Goal: Communication & Community: Answer question/provide support

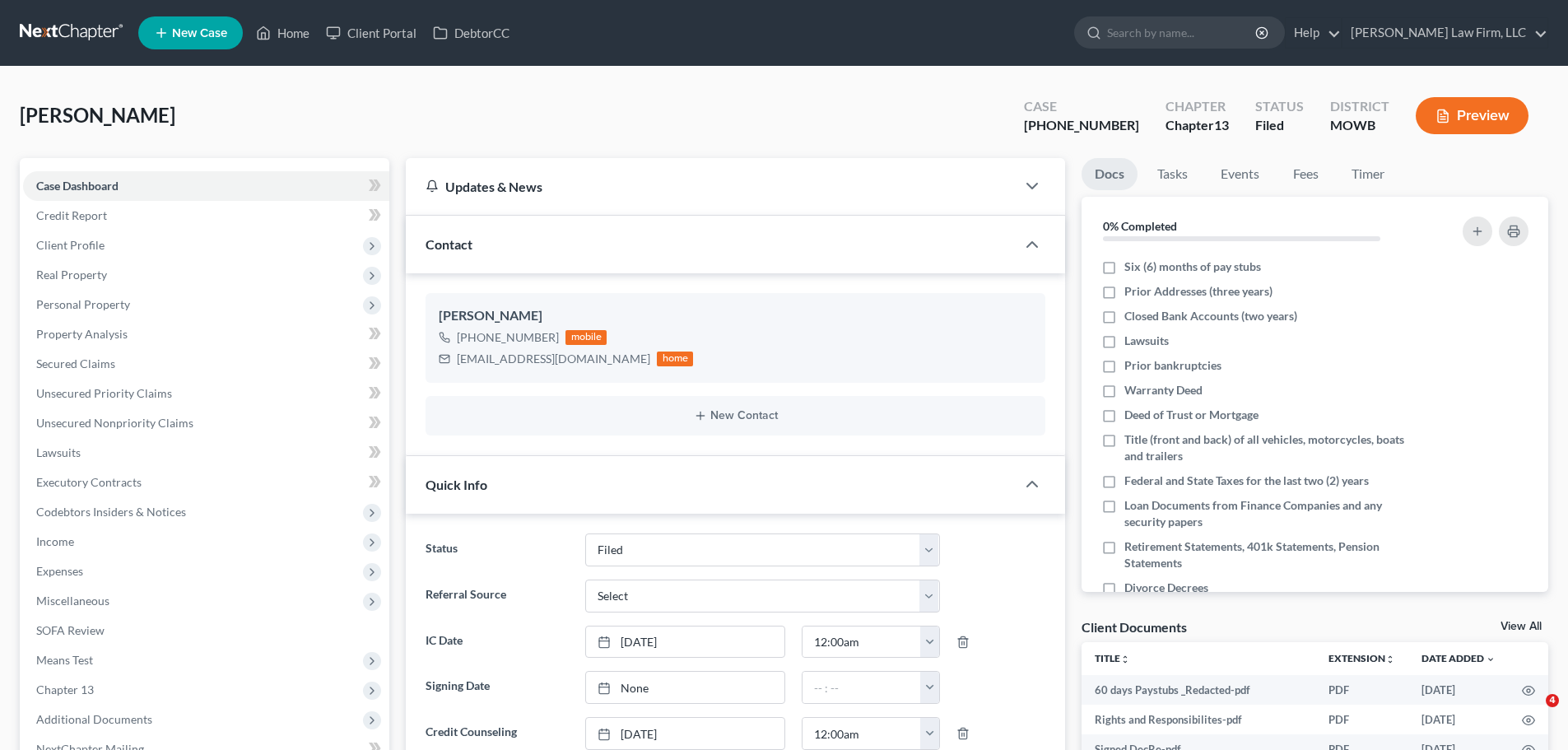
select select "3"
select select "0"
click at [283, 33] on link "Home" at bounding box center [282, 32] width 70 height 30
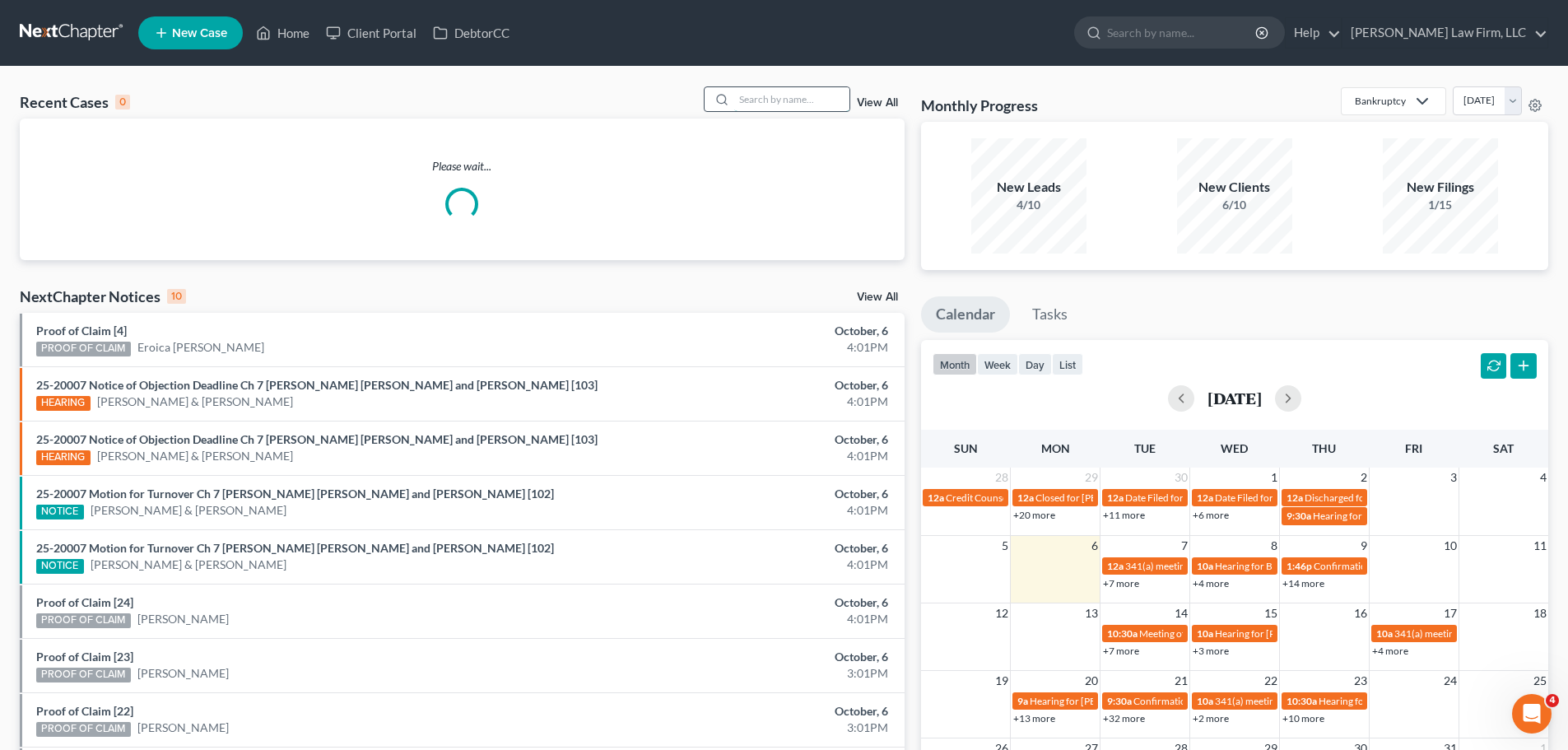
click at [776, 97] on input "search" at bounding box center [792, 99] width 115 height 24
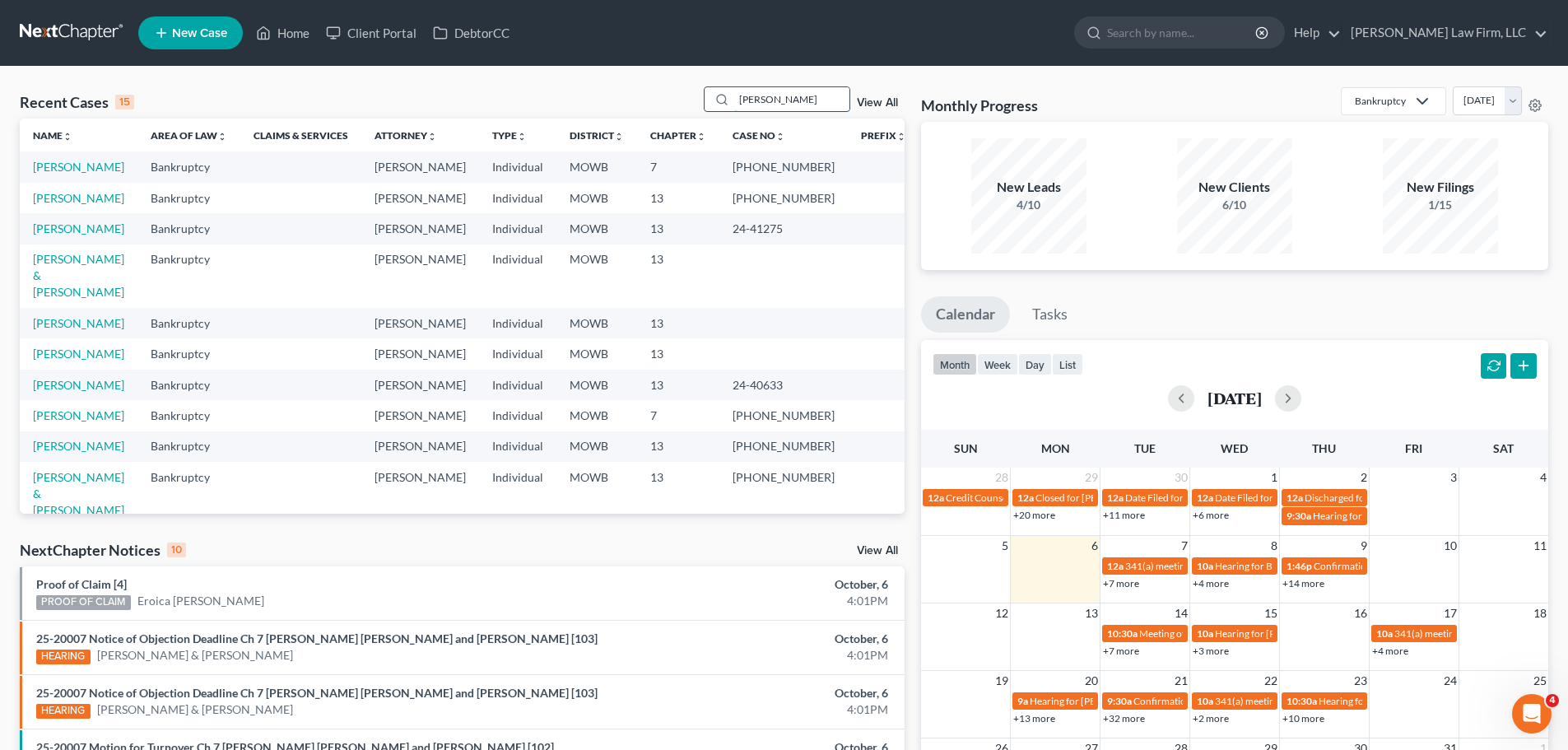
type input "[PERSON_NAME]"
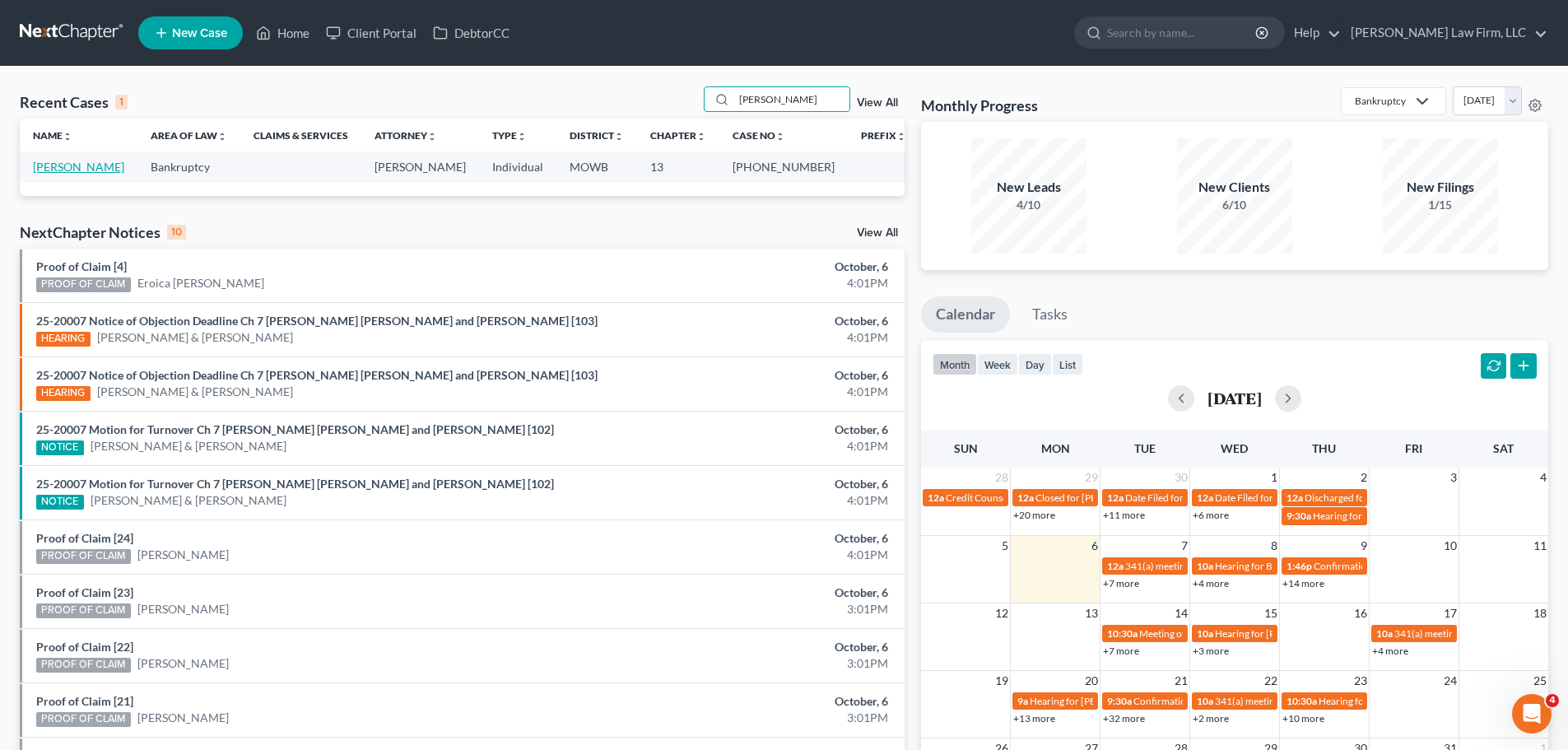
click at [63, 162] on link "[PERSON_NAME]" at bounding box center [79, 167] width 91 height 14
select select "0"
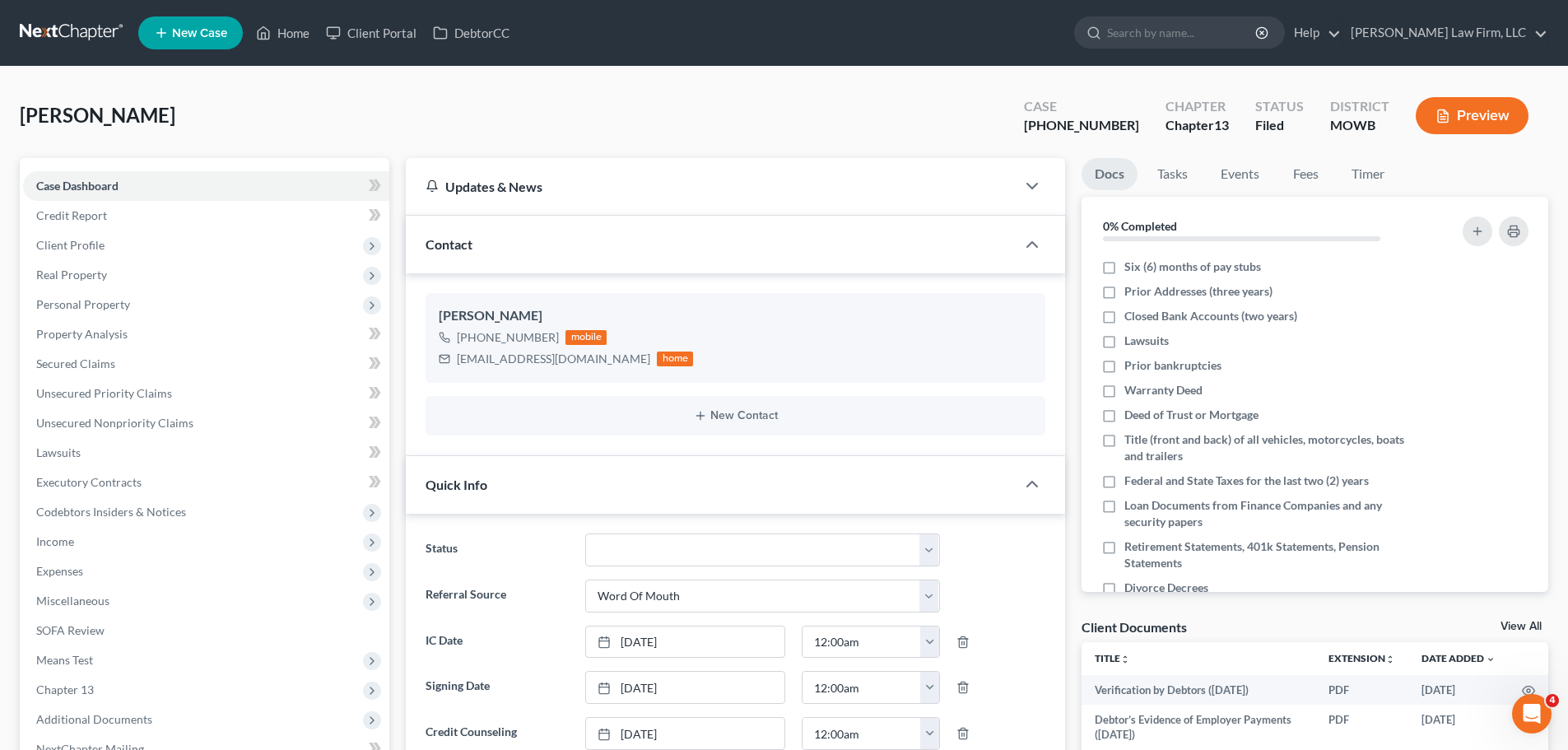
scroll to position [616, 0]
drag, startPoint x: 558, startPoint y: 338, endPoint x: 473, endPoint y: 343, distance: 85.1
click at [473, 343] on div "[PHONE_NUMBER] mobile" at bounding box center [566, 337] width 255 height 21
copy div "[PHONE_NUMBER]"
drag, startPoint x: 274, startPoint y: 109, endPoint x: 166, endPoint y: 190, distance: 135.0
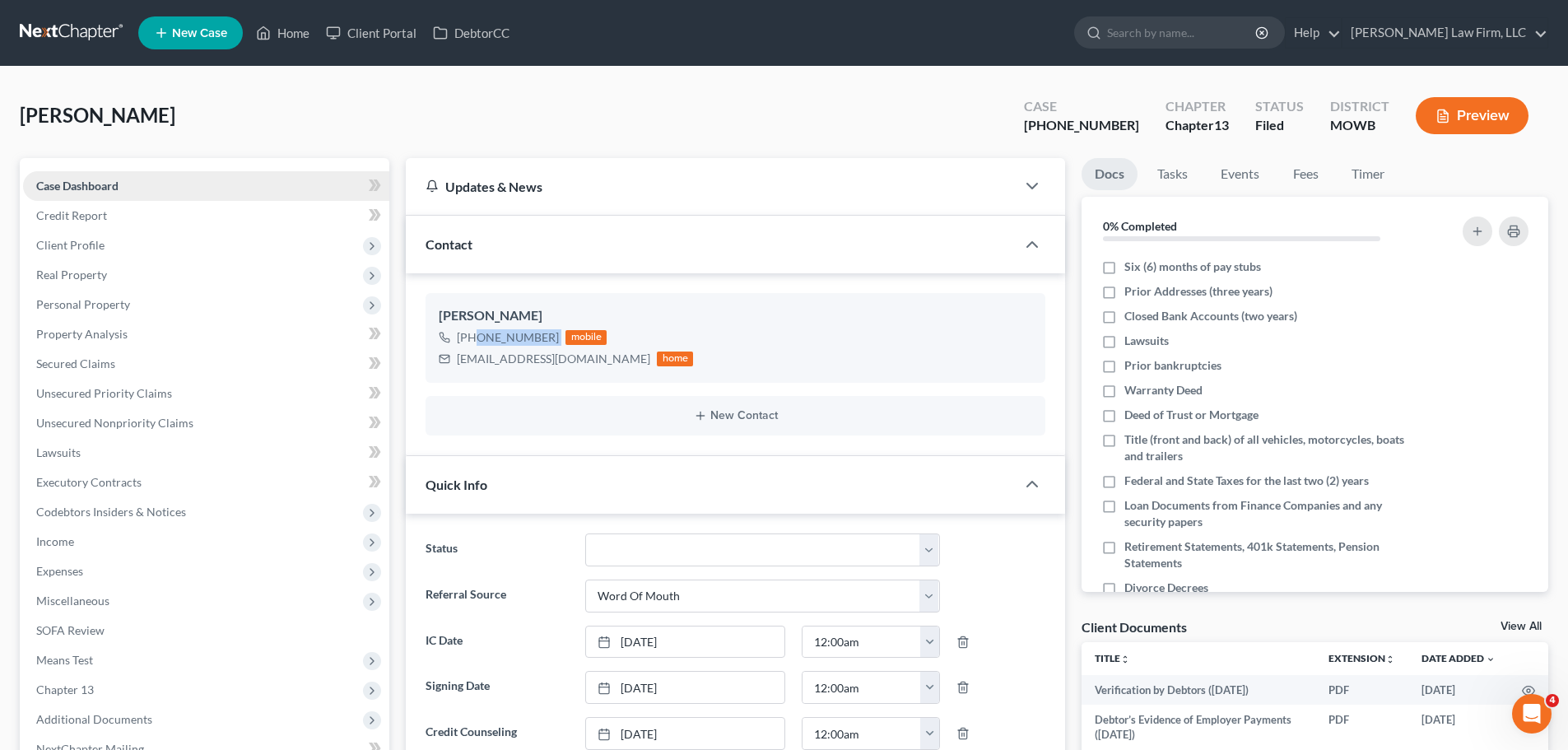
click at [274, 109] on div "[PERSON_NAME] Upgraded Case [PHONE_NUMBER] Chapter Chapter 13 Status Filed Dist…" at bounding box center [783, 122] width 1528 height 72
click at [166, 190] on link "Case Dashboard" at bounding box center [206, 185] width 366 height 30
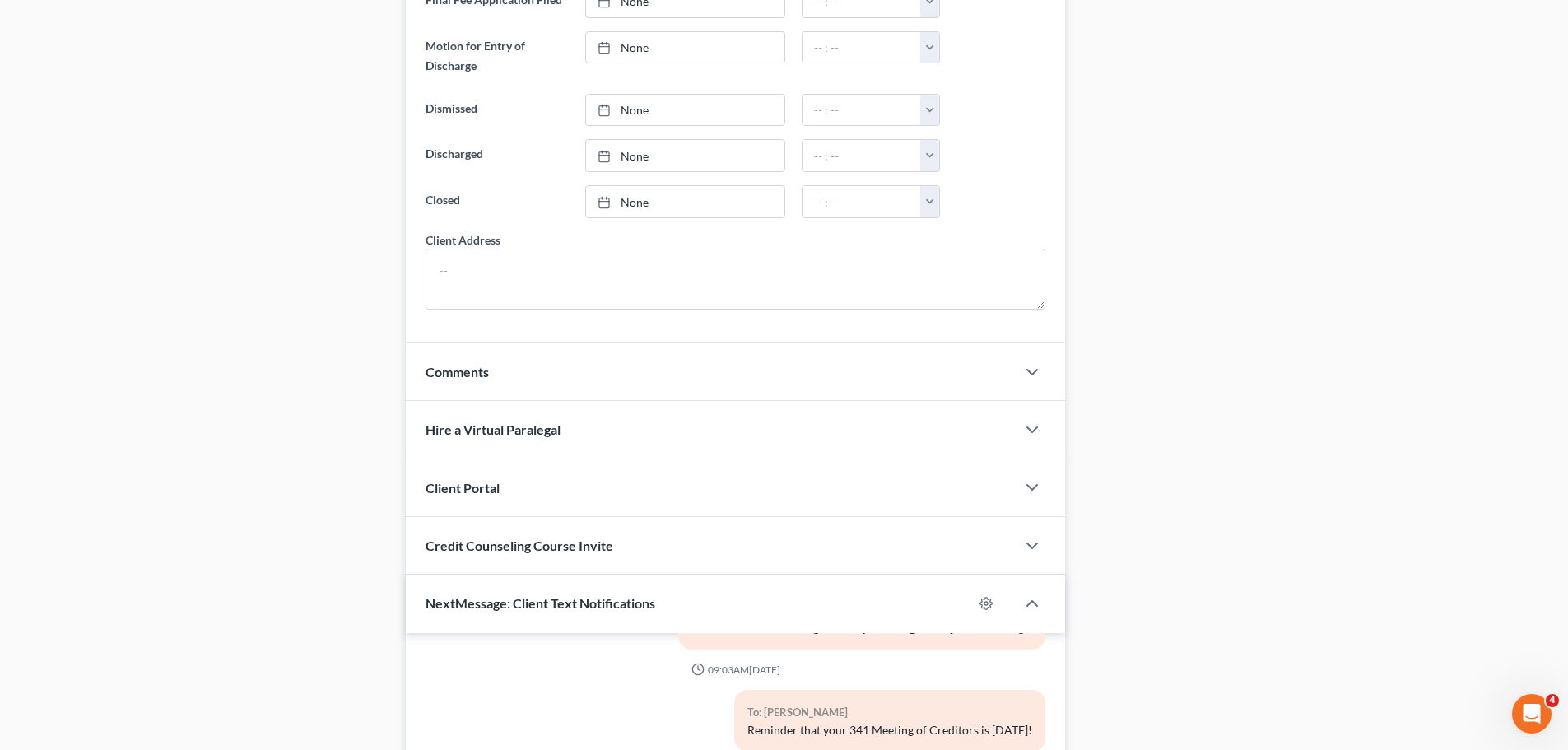
scroll to position [1384, 0]
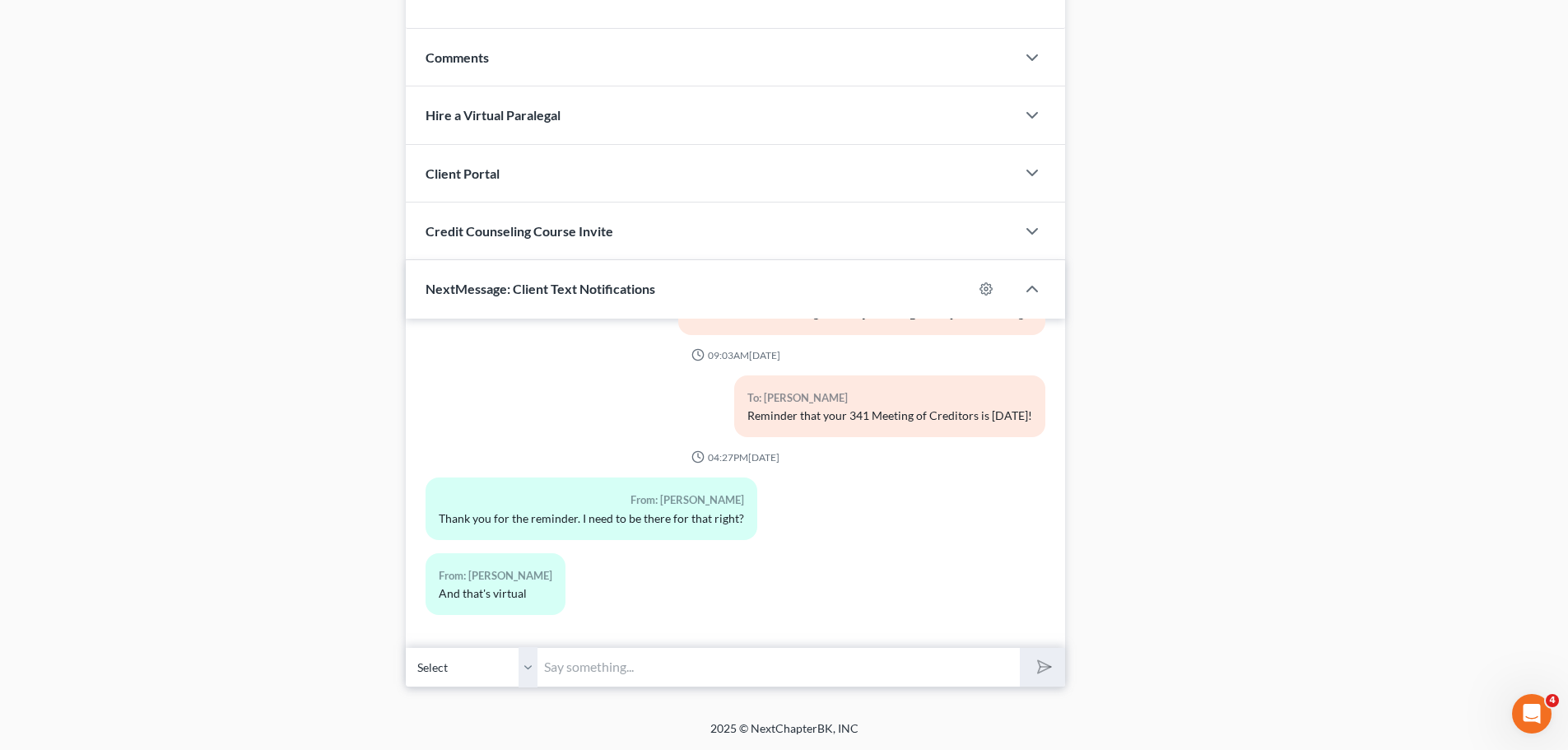
drag, startPoint x: 596, startPoint y: 670, endPoint x: 391, endPoint y: 457, distance: 295.6
click at [599, 670] on input "text" at bounding box center [778, 667] width 482 height 41
paste input "Meeting ID [PHONE_NUMBER], Passcode 5342151354,"
type input "Meeting ID [PHONE_NUMBER], Passcode 5342151354,"
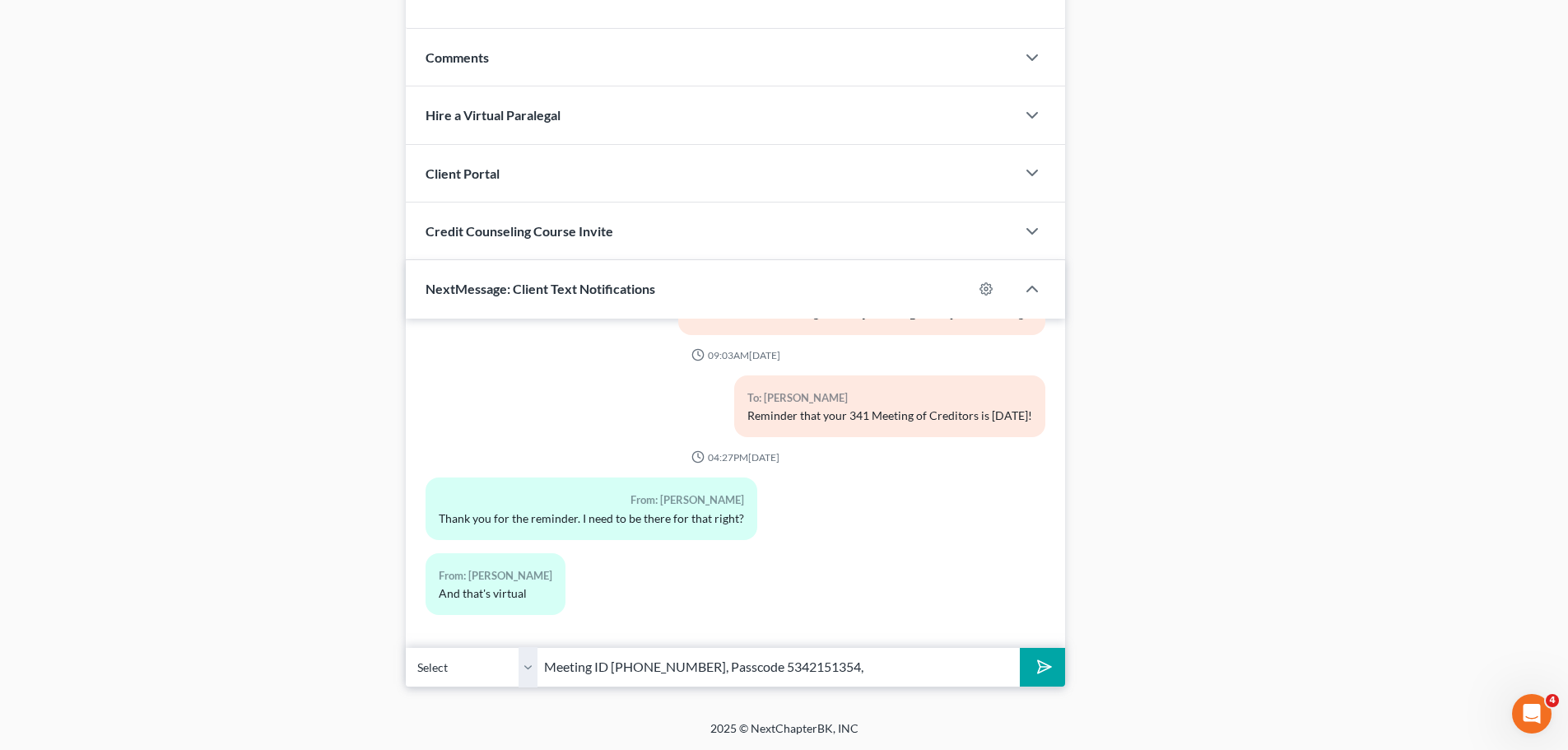
click at [1041, 674] on icon "submit" at bounding box center [1040, 666] width 23 height 23
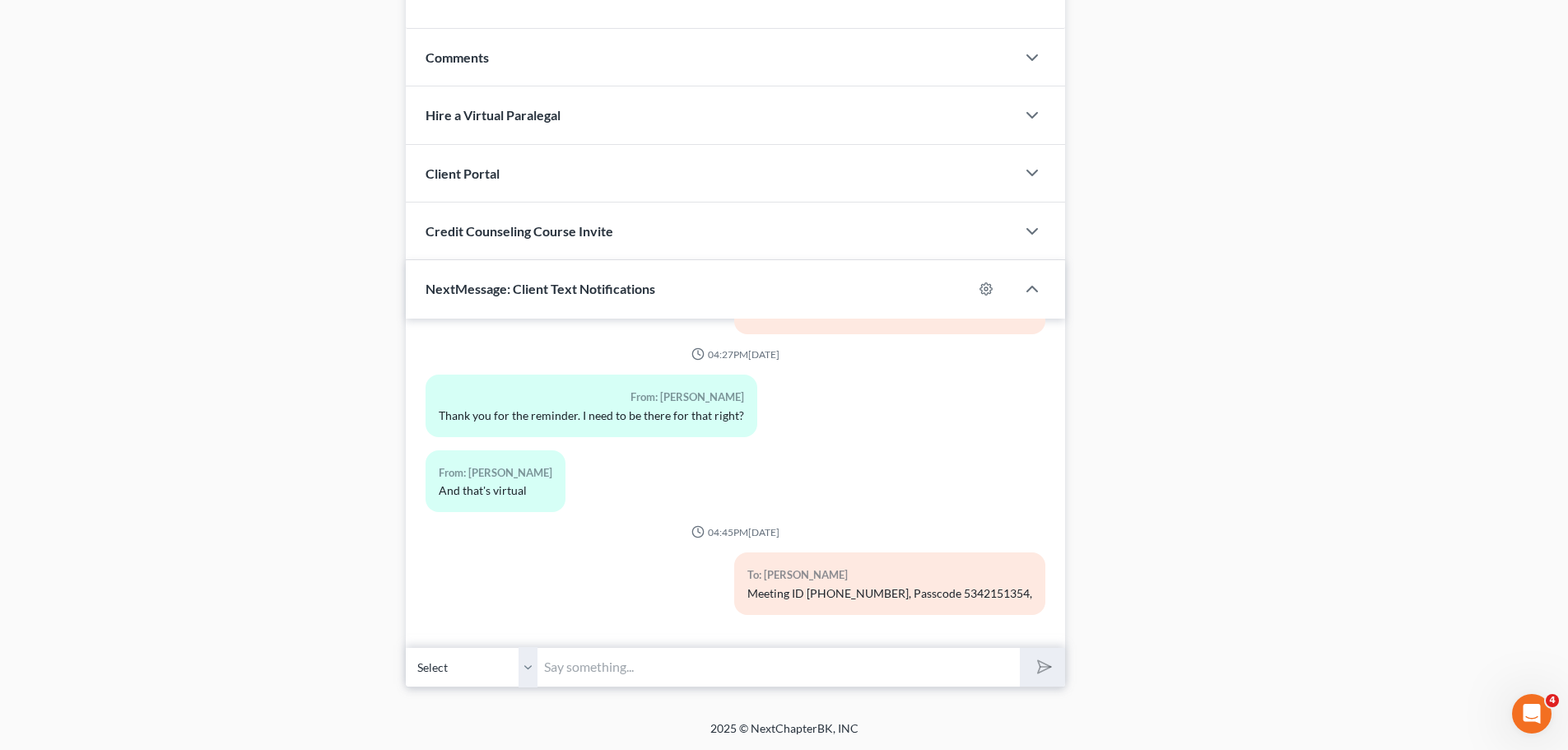
click at [614, 668] on input "text" at bounding box center [778, 667] width 482 height 41
paste input "[URL][DOMAIN_NAME]"
type input "[URL][DOMAIN_NAME]"
click at [1050, 671] on icon "submit" at bounding box center [1040, 666] width 16 height 16
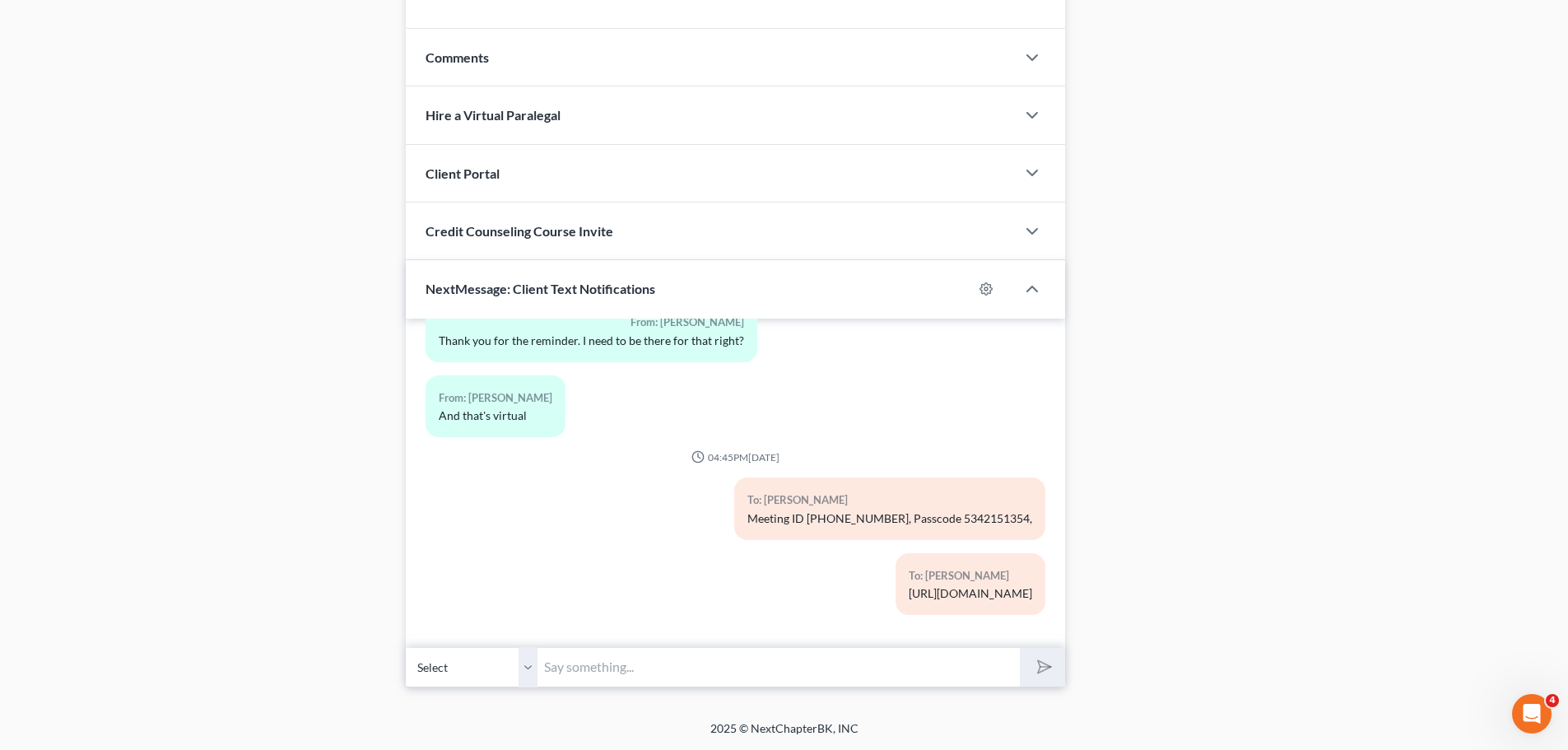
drag, startPoint x: 583, startPoint y: 665, endPoint x: 962, endPoint y: 690, distance: 379.8
click at [583, 665] on input "text" at bounding box center [778, 667] width 482 height 41
paste input "[URL][DOMAIN_NAME]"
type input "[URL][DOMAIN_NAME]"
click at [1046, 666] on line "submit" at bounding box center [1045, 666] width 11 height 11
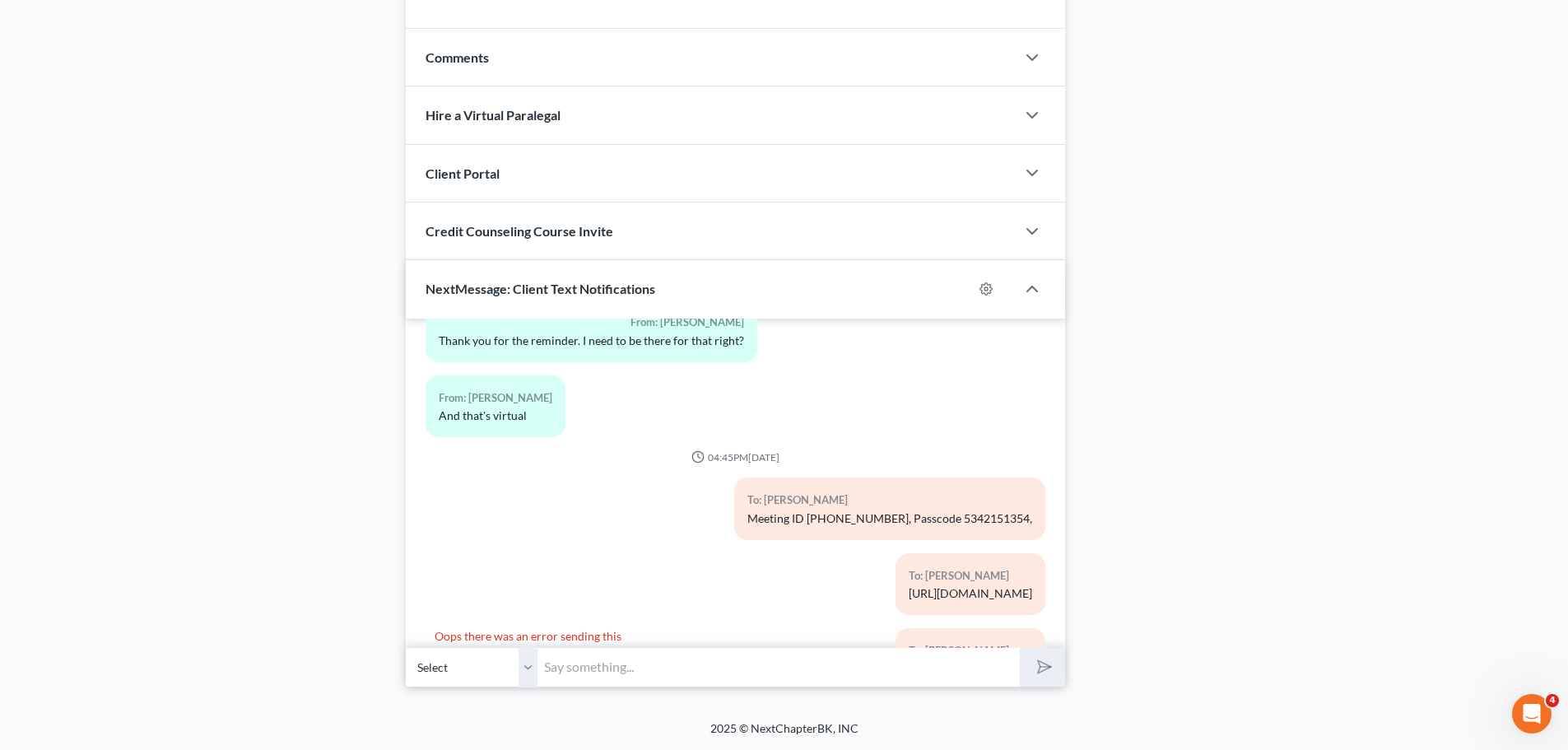
scroll to position [870, 0]
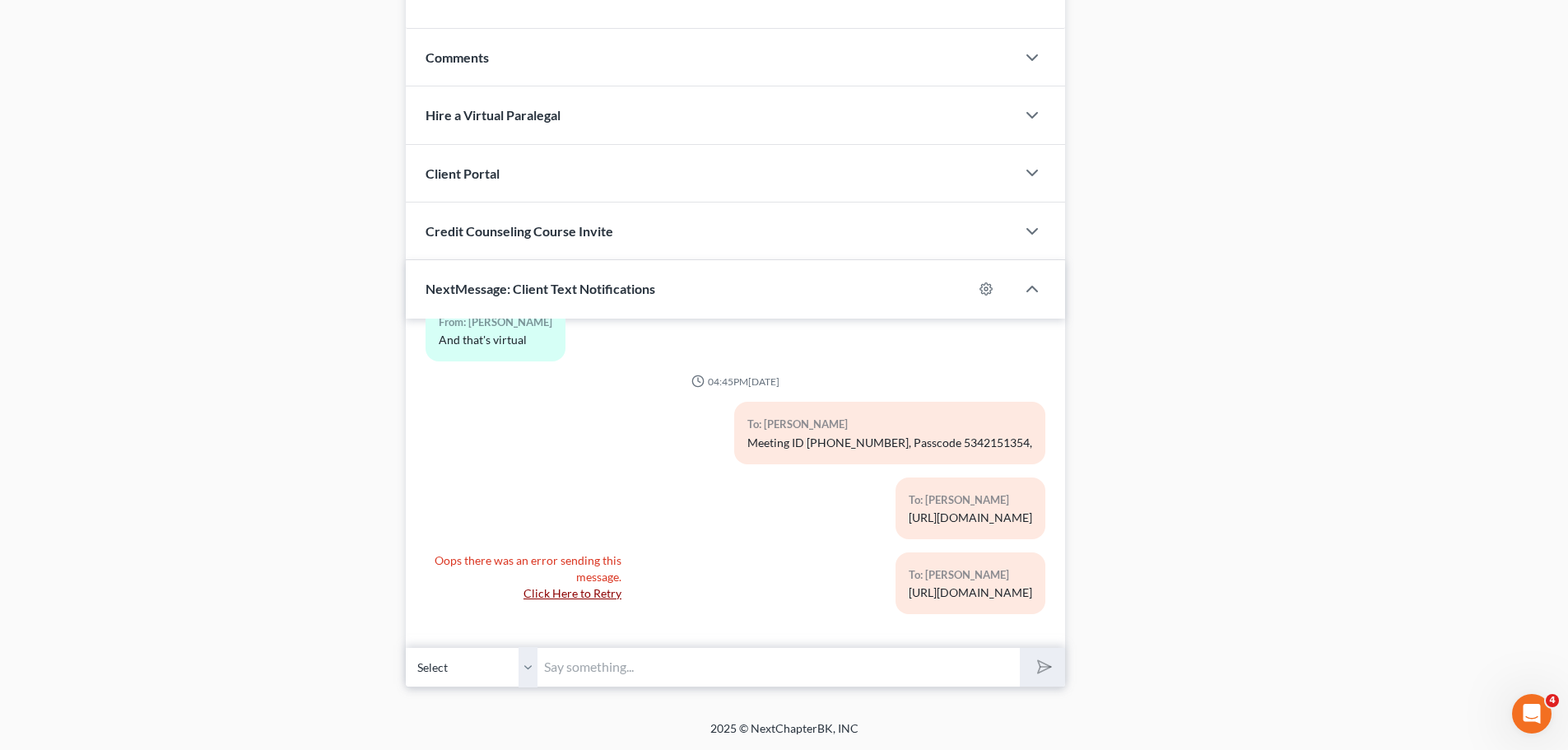
drag, startPoint x: 1023, startPoint y: 594, endPoint x: 882, endPoint y: 594, distance: 141.0
click at [896, 594] on div "To: [PERSON_NAME] [URL][DOMAIN_NAME]" at bounding box center [970, 583] width 150 height 62
copy div "[URL][DOMAIN_NAME]"
drag, startPoint x: 720, startPoint y: 665, endPoint x: 727, endPoint y: 661, distance: 8.1
click at [720, 665] on input "text" at bounding box center [778, 667] width 482 height 41
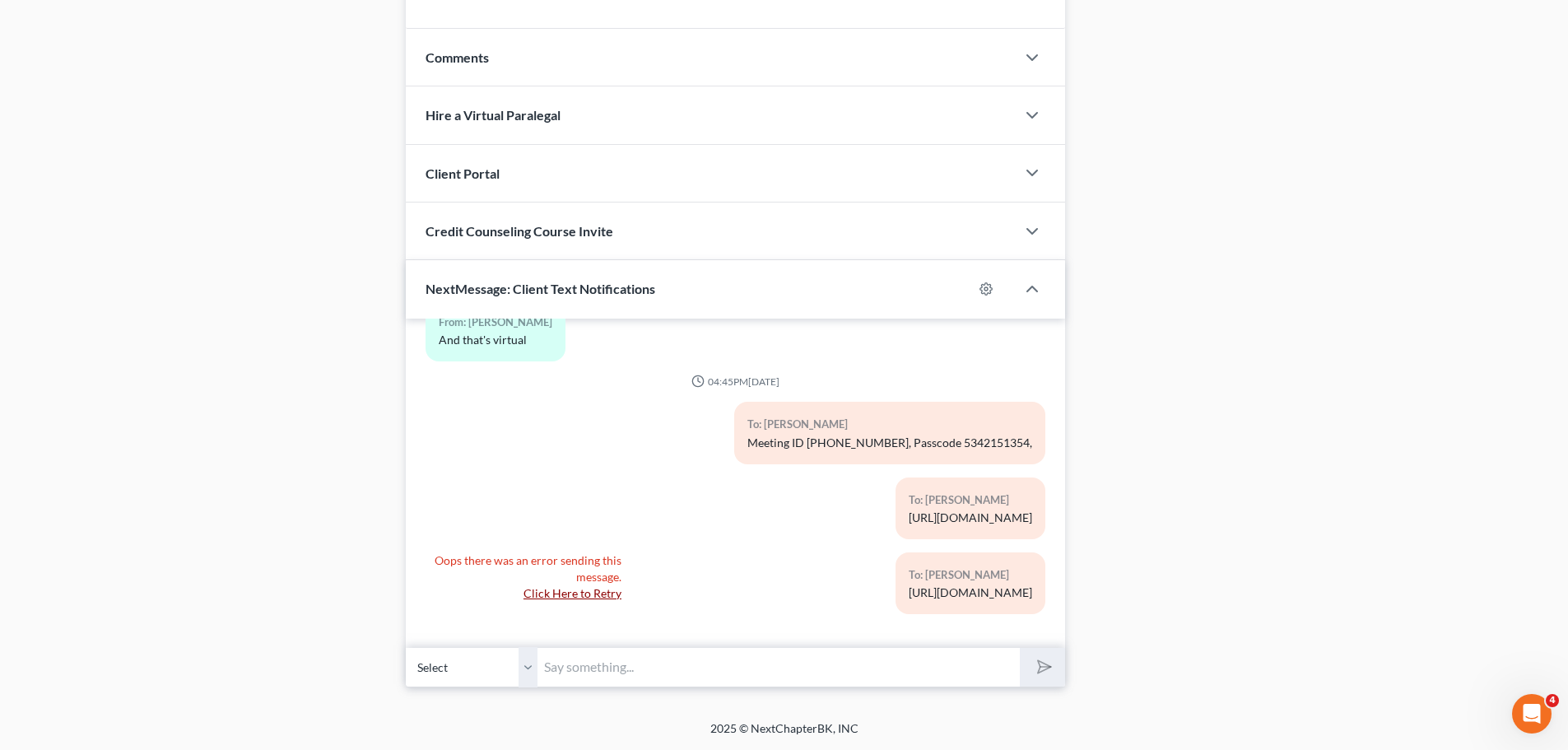
click at [606, 662] on input "text" at bounding box center [778, 667] width 482 height 41
drag, startPoint x: 535, startPoint y: 662, endPoint x: 617, endPoint y: 667, distance: 82.2
click at [535, 662] on select "Select [PHONE_NUMBER] - [PERSON_NAME]" at bounding box center [472, 667] width 132 height 41
click at [618, 667] on input "text" at bounding box center [778, 667] width 482 height 41
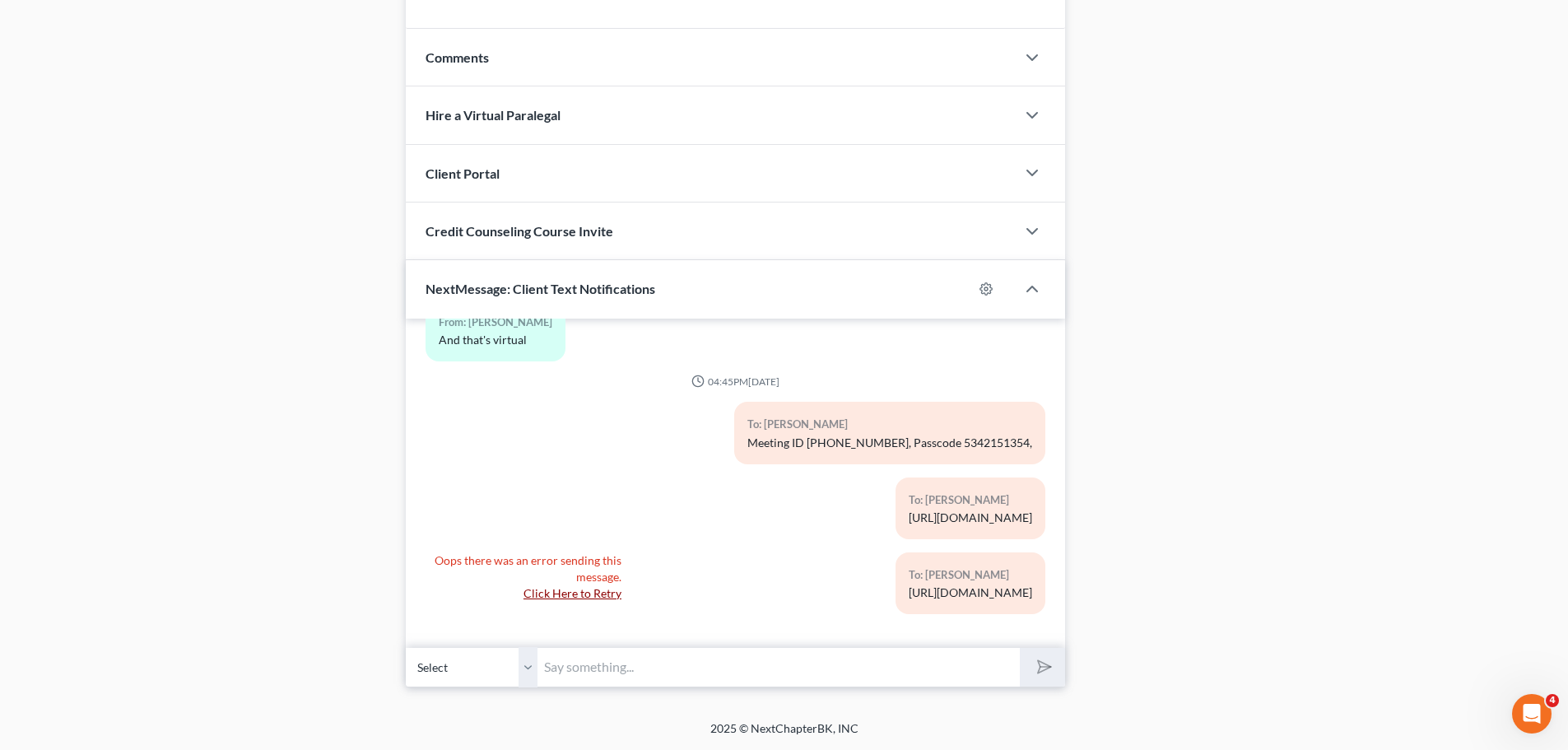
paste input "[URL][DOMAIN_NAME]"
type input "[URL][DOMAIN_NAME]"
click at [1039, 669] on polygon "submit" at bounding box center [1040, 666] width 19 height 19
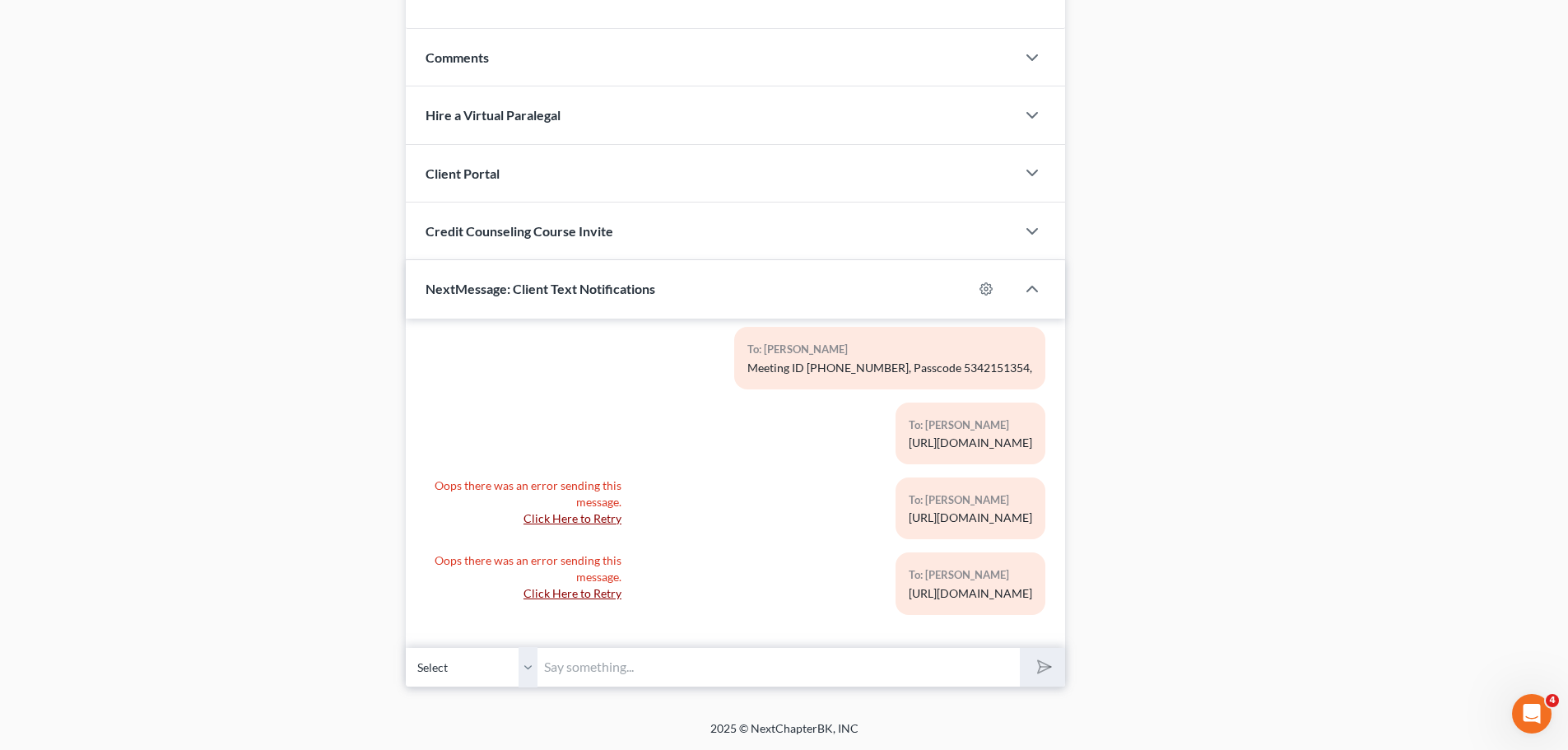
drag, startPoint x: 682, startPoint y: 661, endPoint x: 1165, endPoint y: 619, distance: 484.8
click at [682, 661] on input "text" at bounding box center [778, 667] width 482 height 41
paste input "[URL][DOMAIN_NAME]"
type input "[URL][DOMAIN_NAME]"
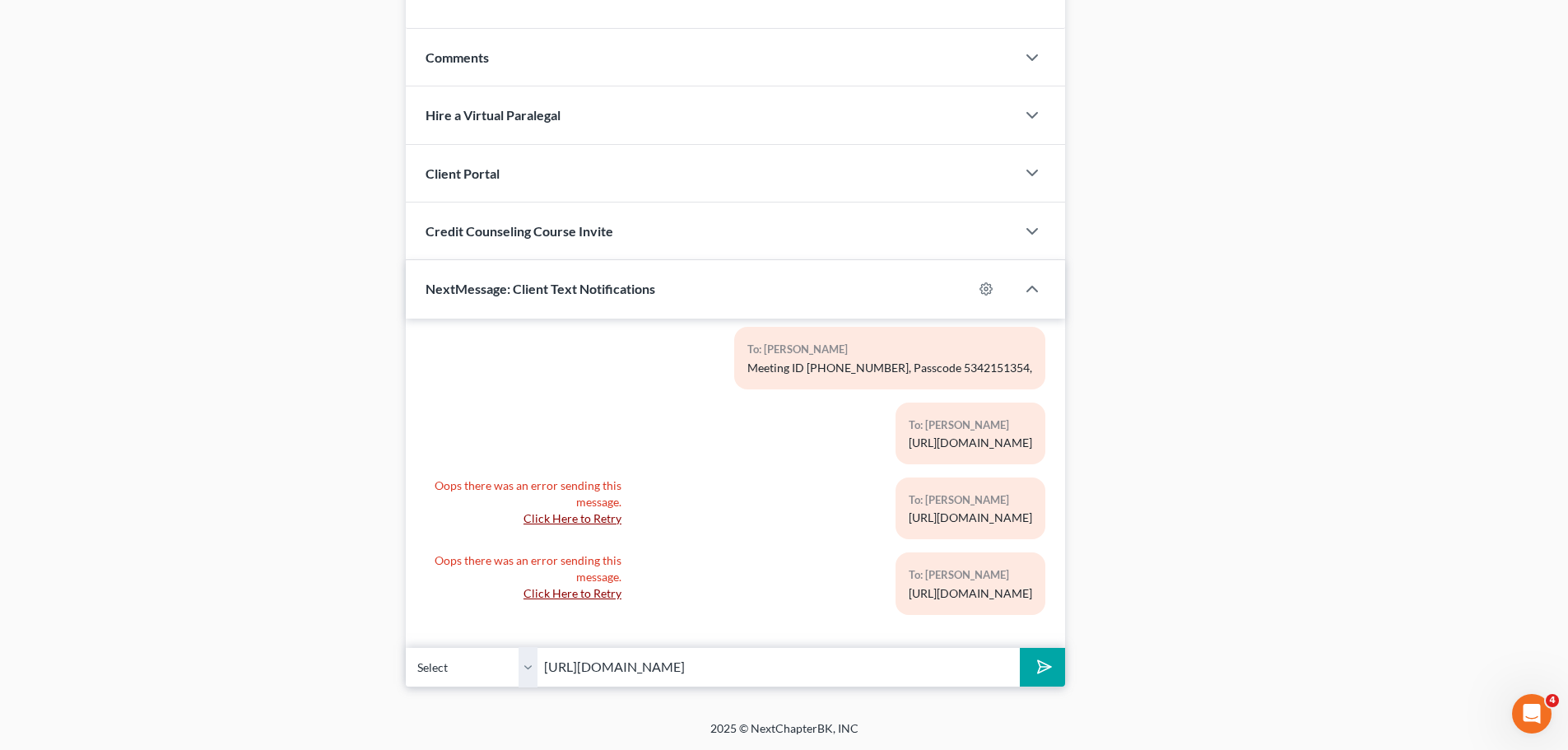
click at [1056, 668] on button "submit" at bounding box center [1043, 667] width 46 height 39
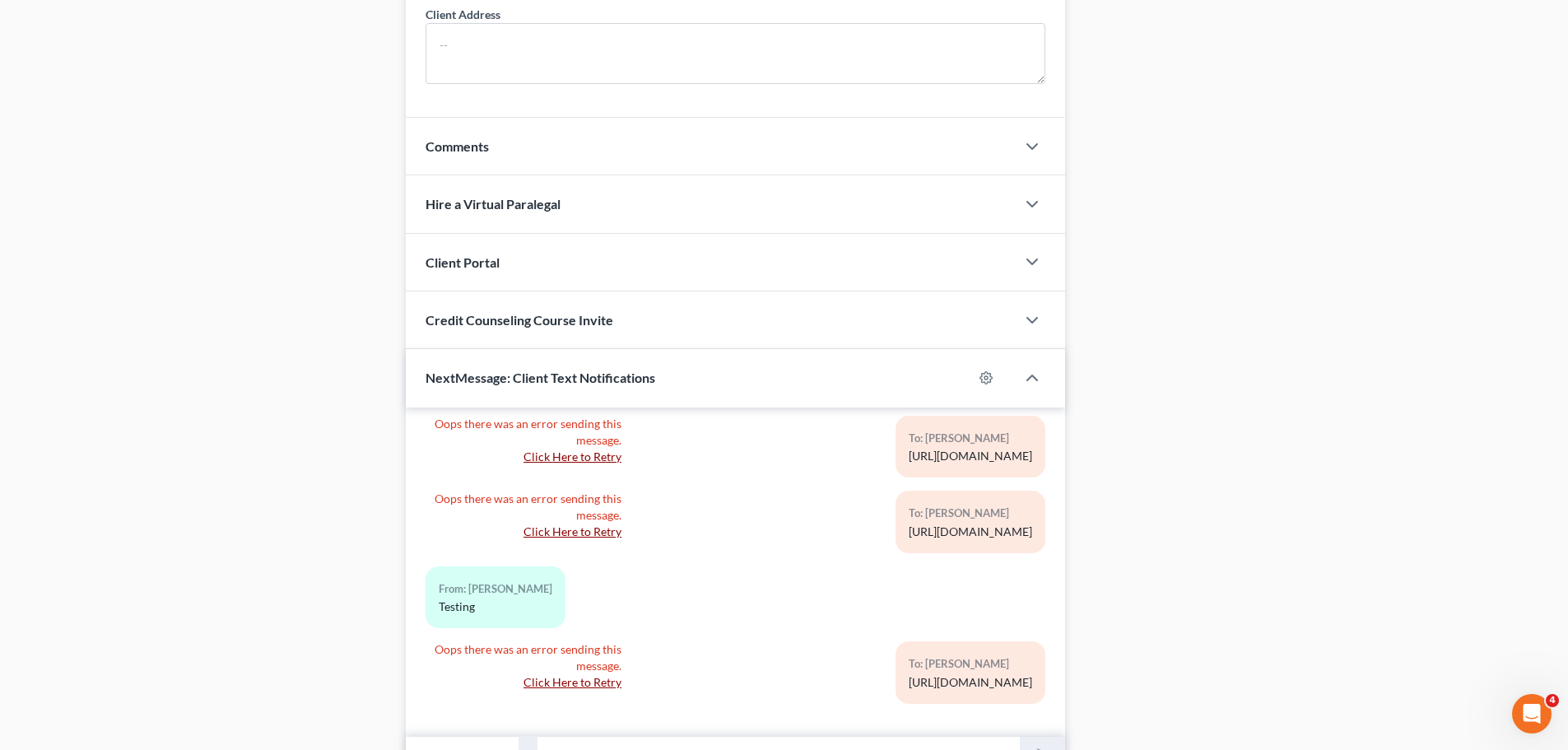
scroll to position [0, 0]
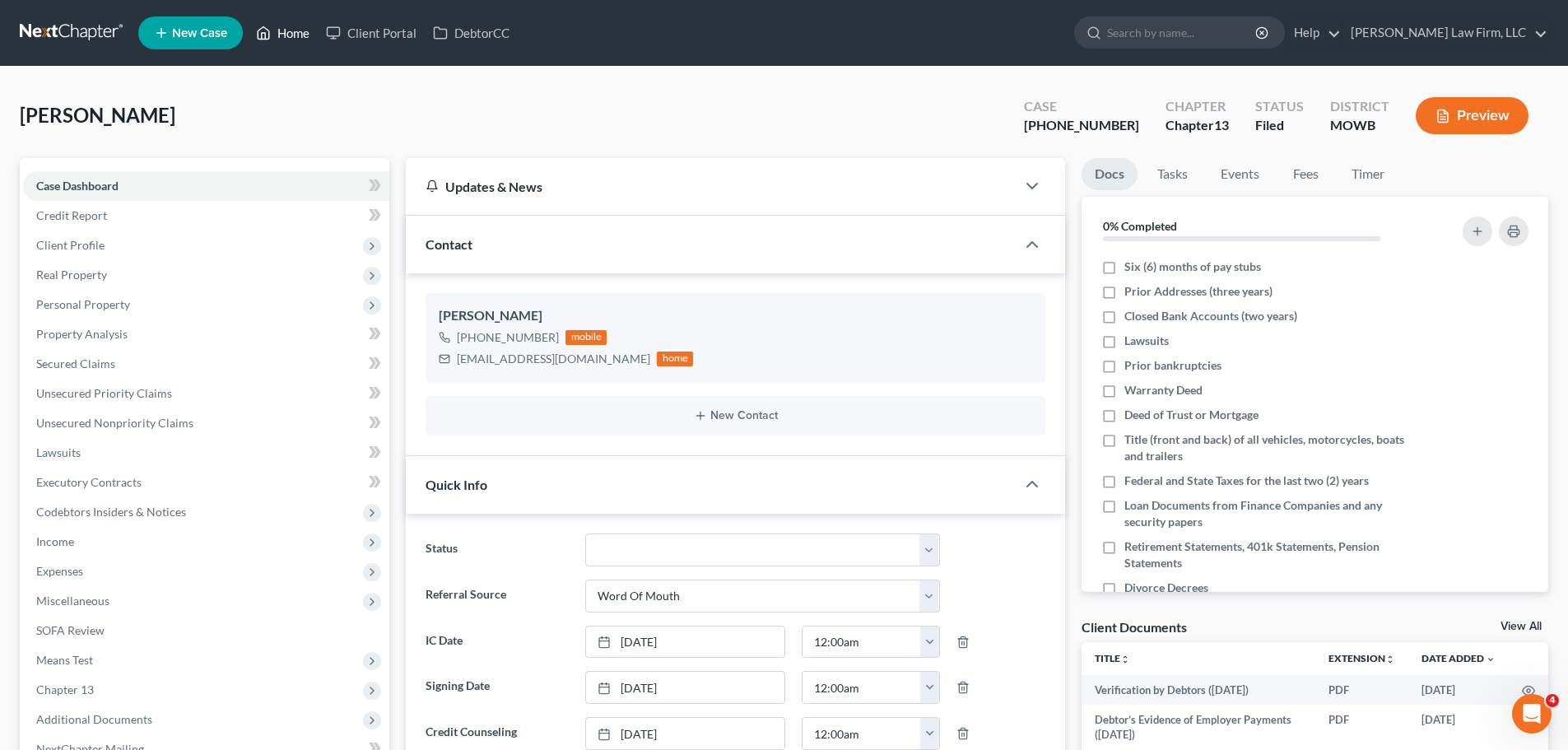
click at [290, 36] on link "Home" at bounding box center [282, 32] width 70 height 30
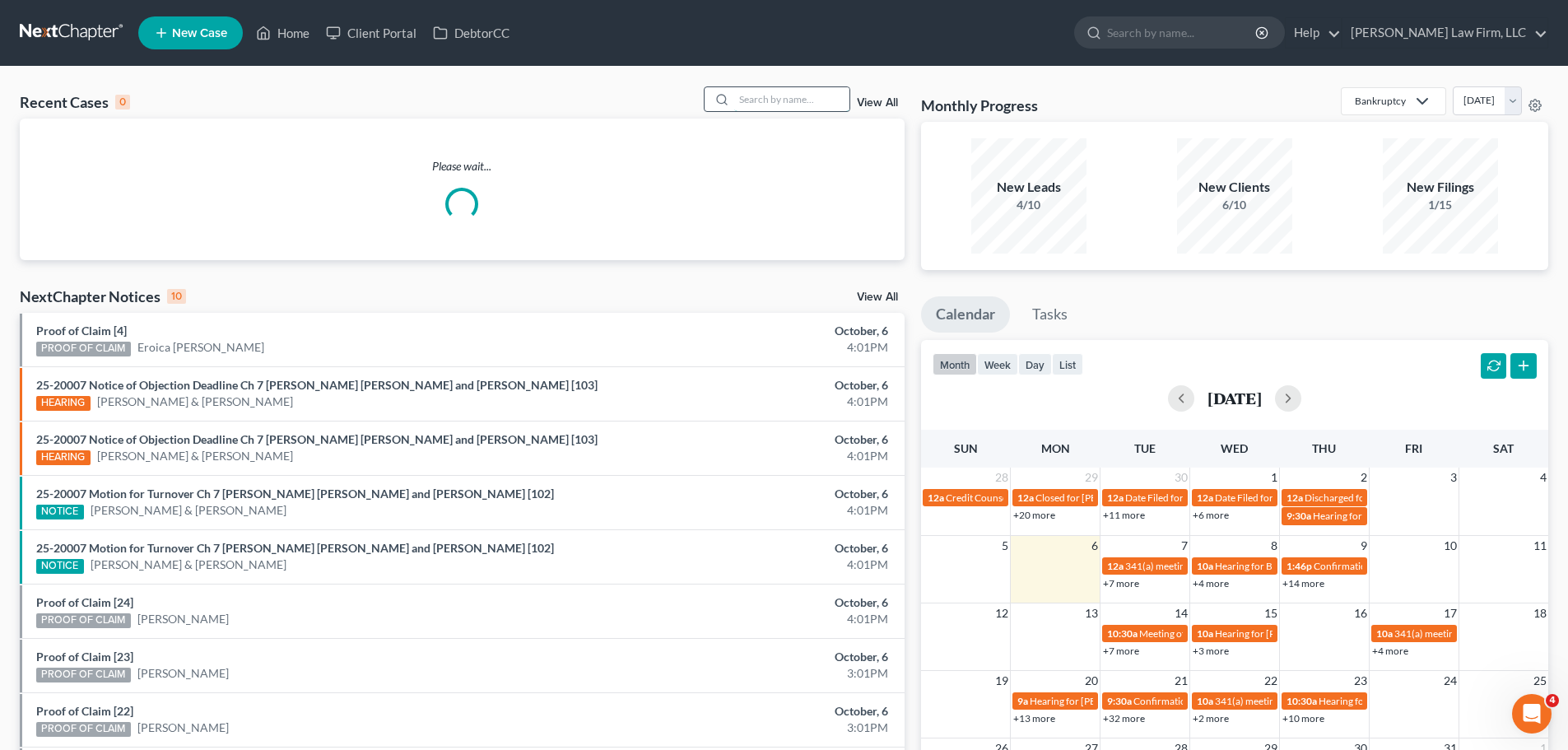
click at [802, 89] on input "search" at bounding box center [792, 99] width 115 height 24
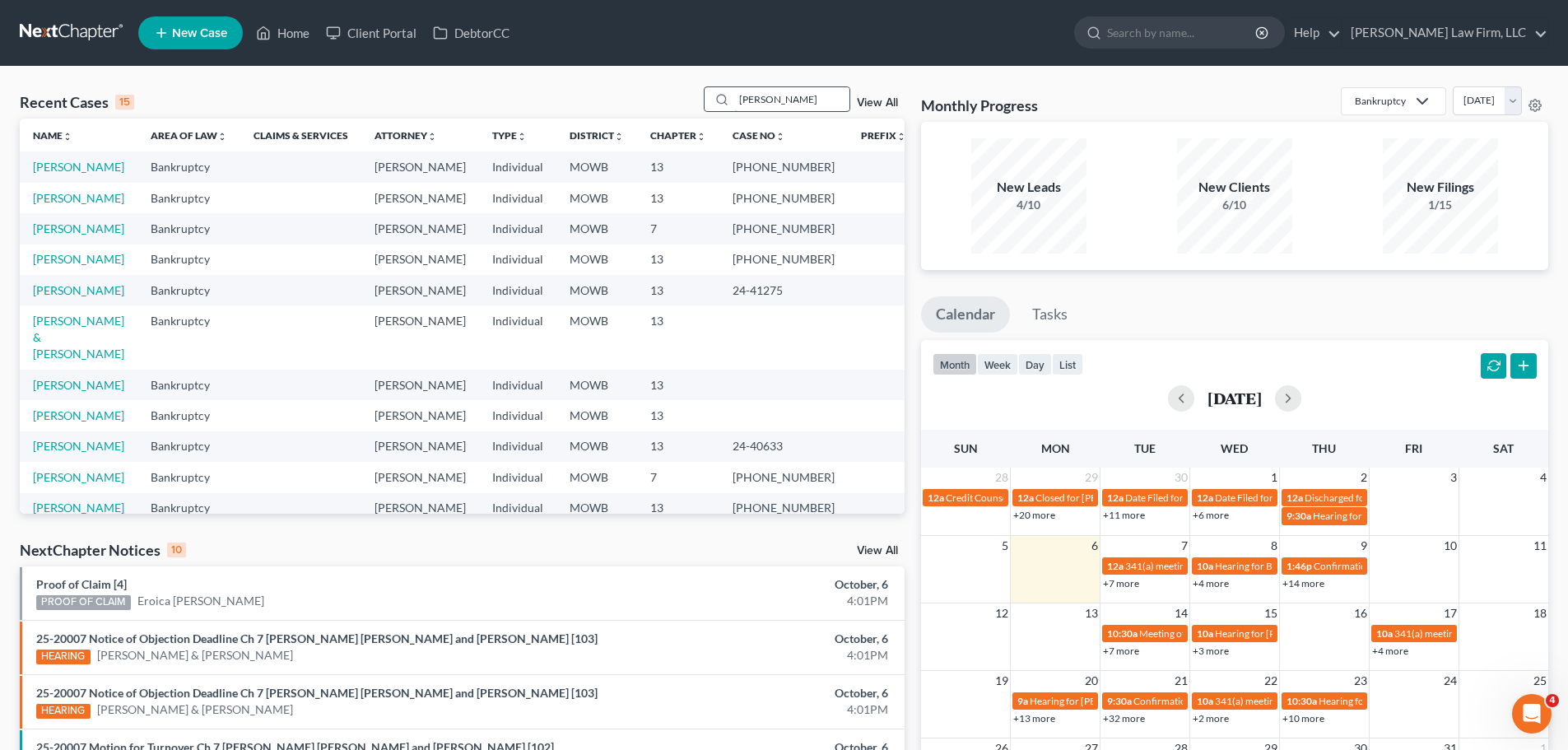
type input "[PERSON_NAME]"
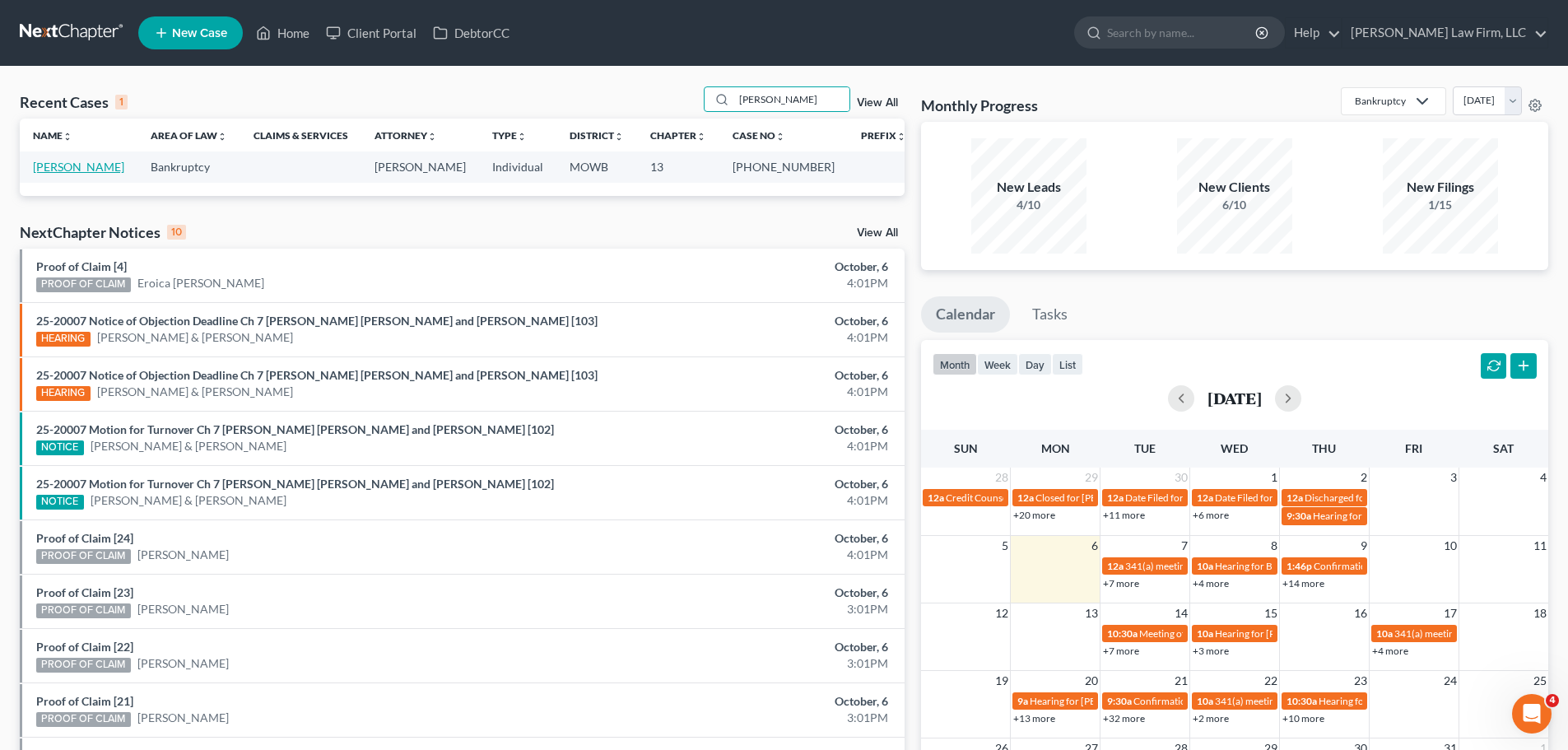
click at [81, 171] on link "[PERSON_NAME]" at bounding box center [79, 167] width 91 height 14
select select "4"
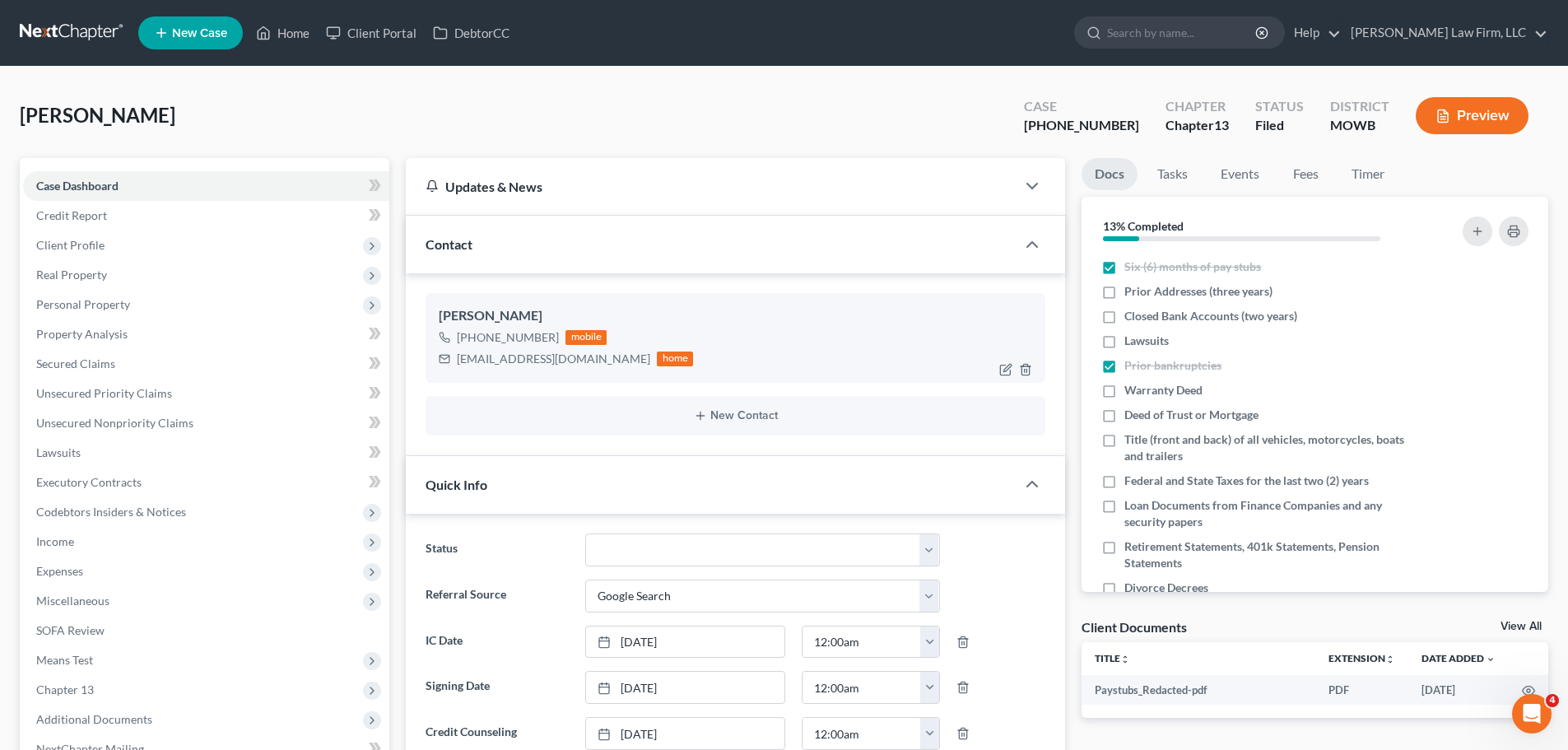
scroll to position [871, 0]
drag, startPoint x: 554, startPoint y: 344, endPoint x: 473, endPoint y: 347, distance: 81.1
click at [473, 347] on div "[PHONE_NUMBER] mobile" at bounding box center [566, 337] width 255 height 21
copy div "[PHONE_NUMBER]"
